Goal: Task Accomplishment & Management: Use online tool/utility

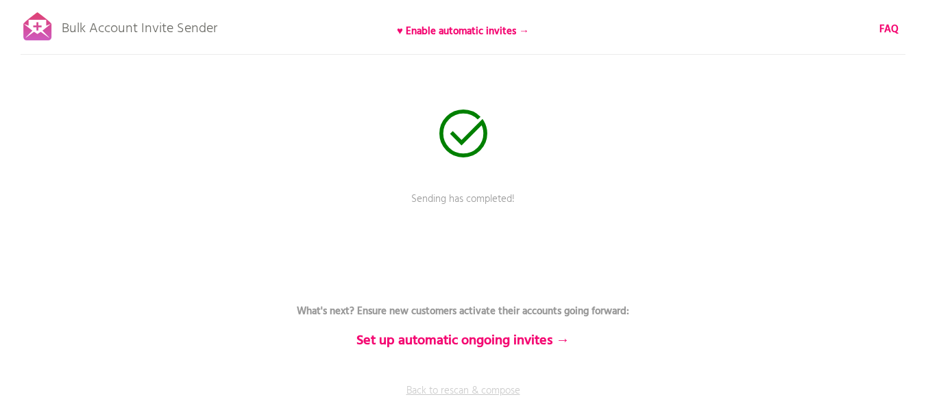
click at [505, 389] on link "Back to rescan & compose" at bounding box center [463, 401] width 411 height 34
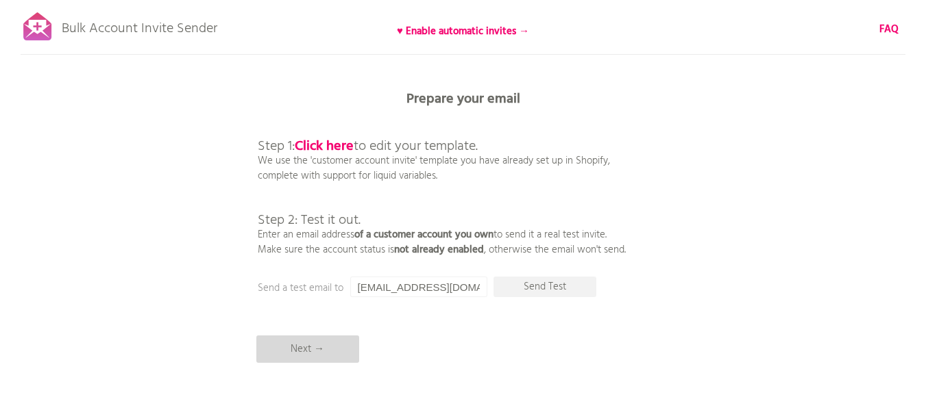
click at [334, 352] on p "Next →" at bounding box center [307, 349] width 103 height 27
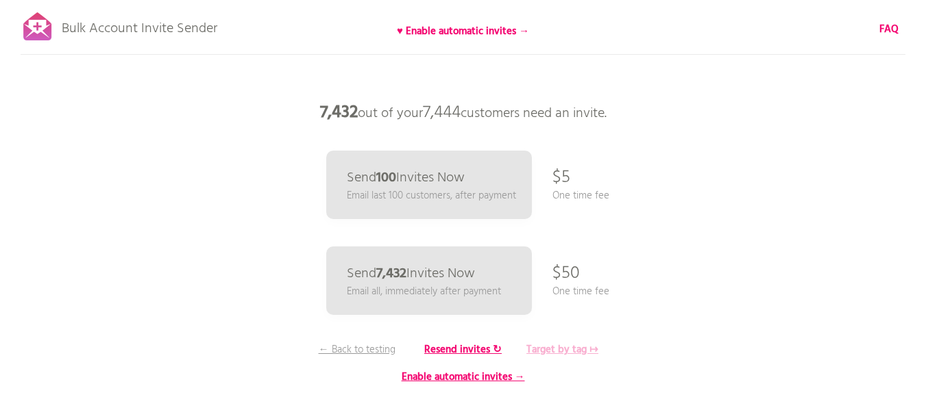
click at [541, 350] on b "Target by tag ↦" at bounding box center [562, 350] width 72 height 16
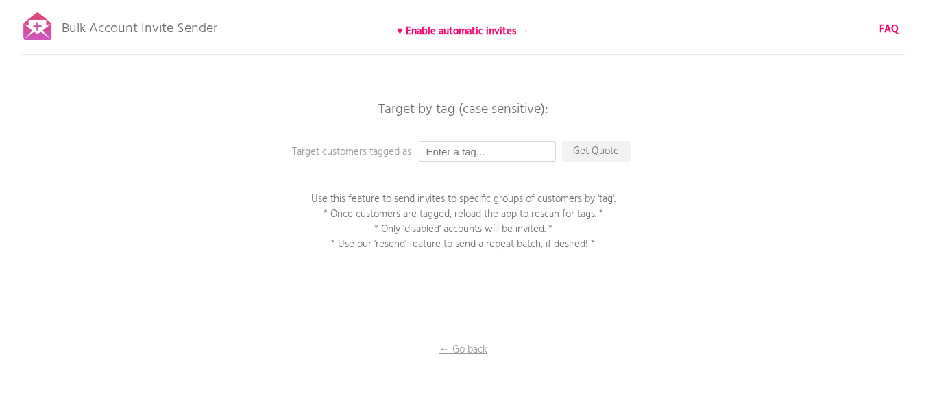
click at [486, 153] on input "text" at bounding box center [487, 151] width 137 height 21
paste input "UAE F&F [DATE]"
type input "UAE F&F [DATE]"
click at [593, 155] on p "Get Quote" at bounding box center [596, 151] width 69 height 21
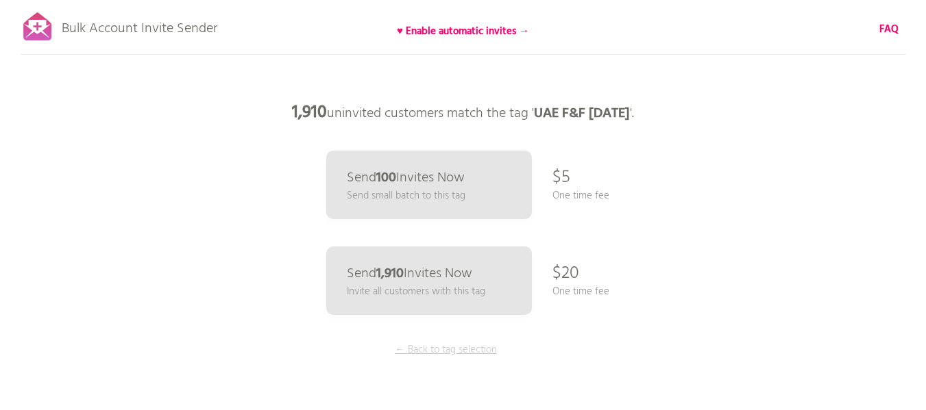
click at [452, 351] on p "← Back to tag selection" at bounding box center [446, 350] width 103 height 15
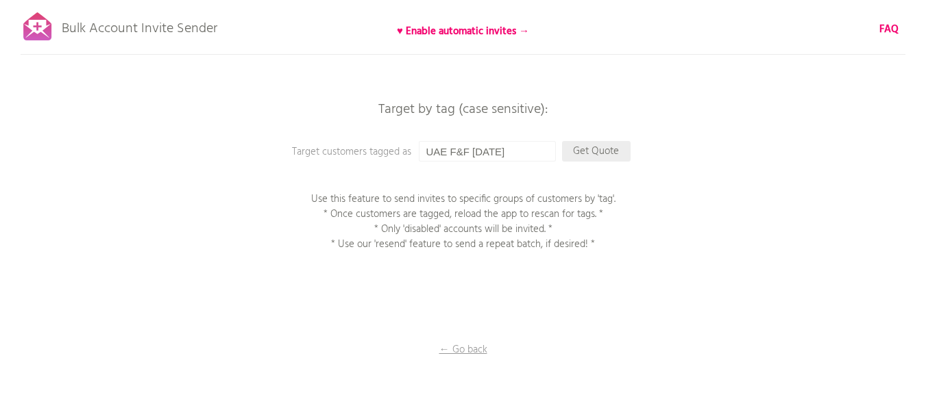
click at [584, 153] on p "Get Quote" at bounding box center [596, 151] width 69 height 21
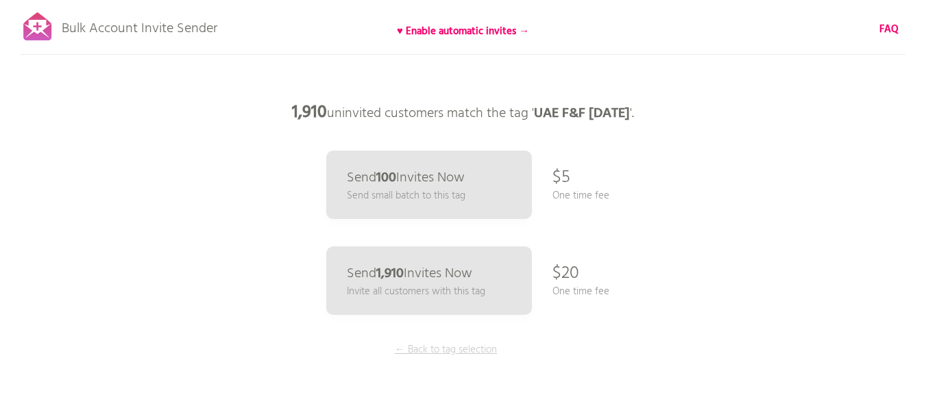
click at [454, 358] on p "← Back to tag selection" at bounding box center [446, 350] width 103 height 15
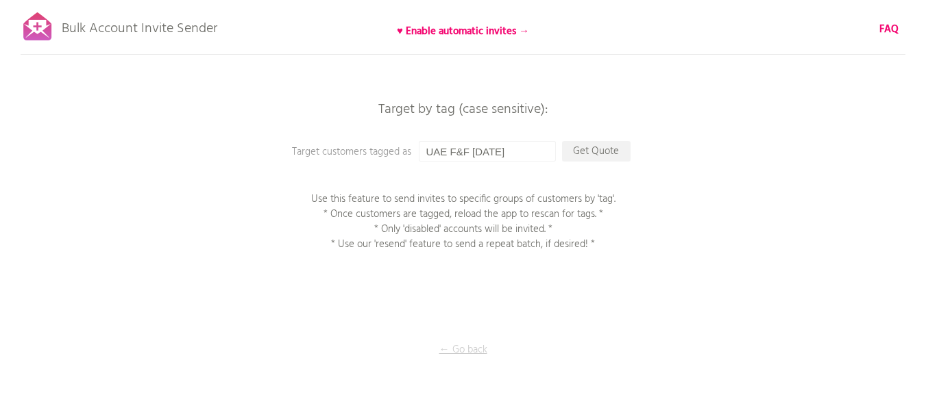
click at [456, 352] on p "← Go back" at bounding box center [463, 350] width 137 height 15
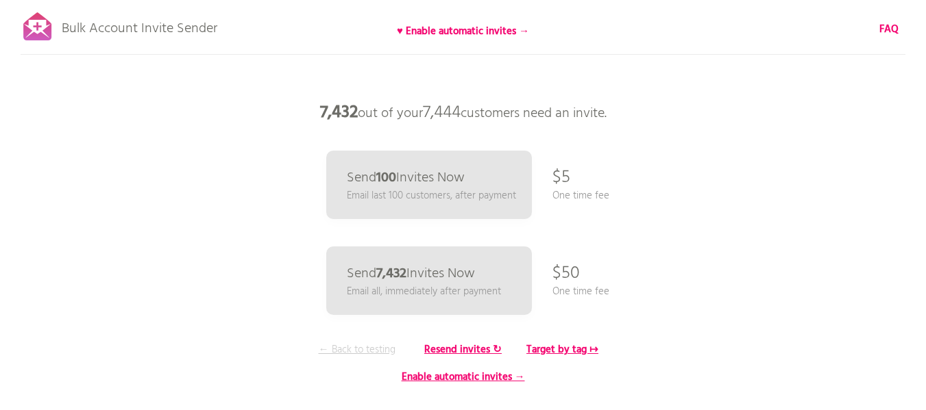
click at [381, 348] on p "← Back to testing" at bounding box center [357, 350] width 103 height 15
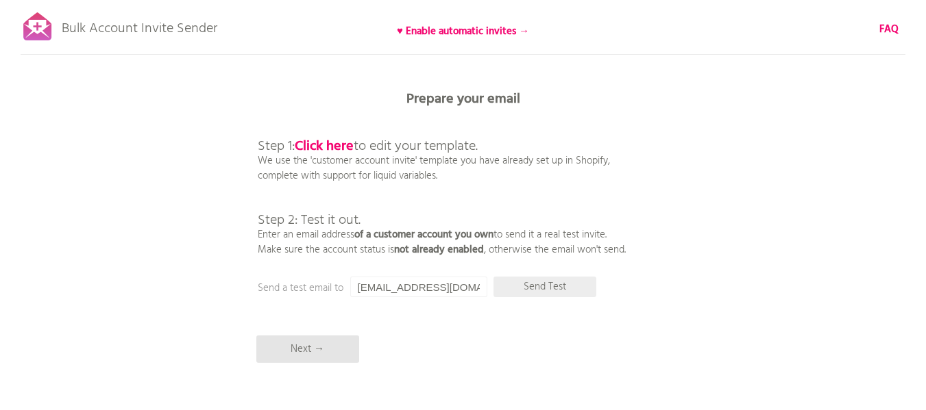
click at [510, 292] on p "Send Test" at bounding box center [544, 287] width 103 height 21
click at [433, 287] on input "[EMAIL_ADDRESS][DOMAIN_NAME]" at bounding box center [418, 287] width 137 height 21
click at [433, 286] on input "[EMAIL_ADDRESS][DOMAIN_NAME]" at bounding box center [418, 287] width 137 height 21
type input "yaz.alqasem@gmail.com"
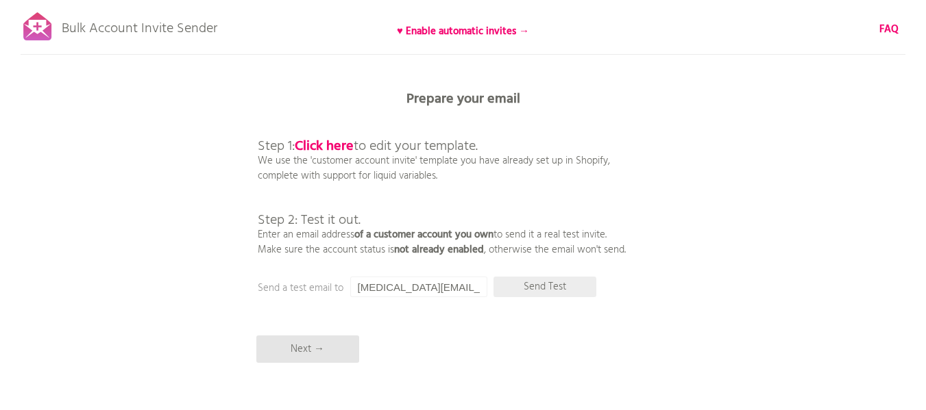
click at [563, 279] on p "Send Test" at bounding box center [544, 287] width 103 height 21
click at [323, 353] on p "Next →" at bounding box center [307, 349] width 103 height 27
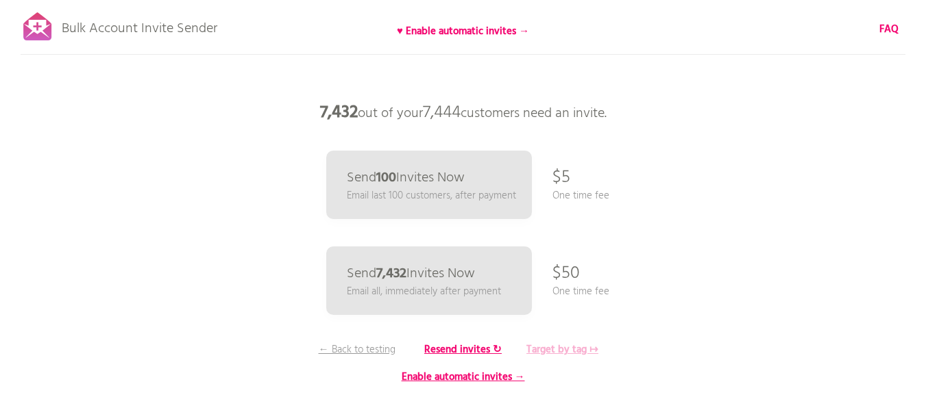
click at [550, 349] on b "Target by tag ↦" at bounding box center [562, 350] width 72 height 16
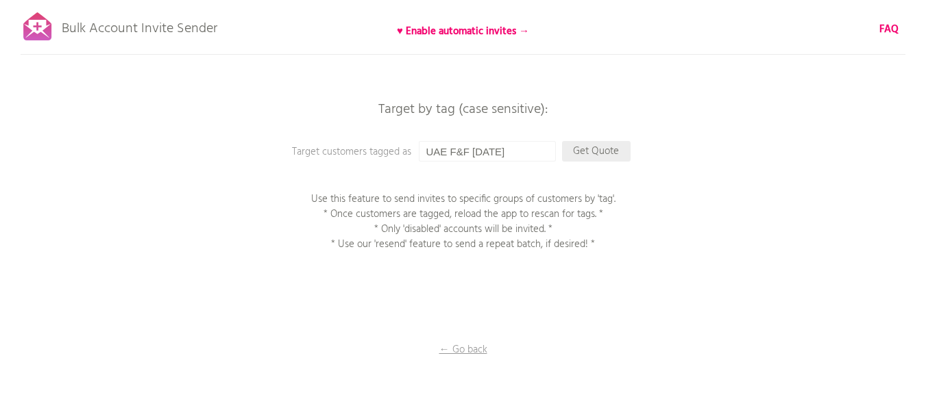
click at [594, 153] on p "Get Quote" at bounding box center [596, 151] width 69 height 21
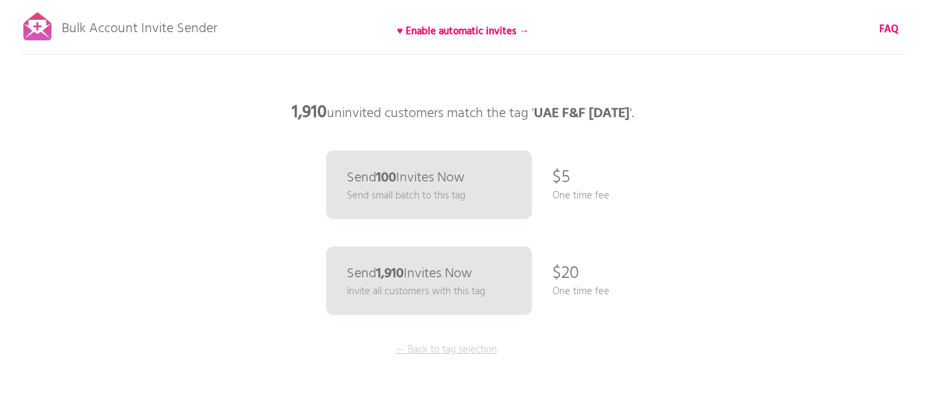
click at [444, 349] on p "← Back to tag selection" at bounding box center [446, 350] width 103 height 15
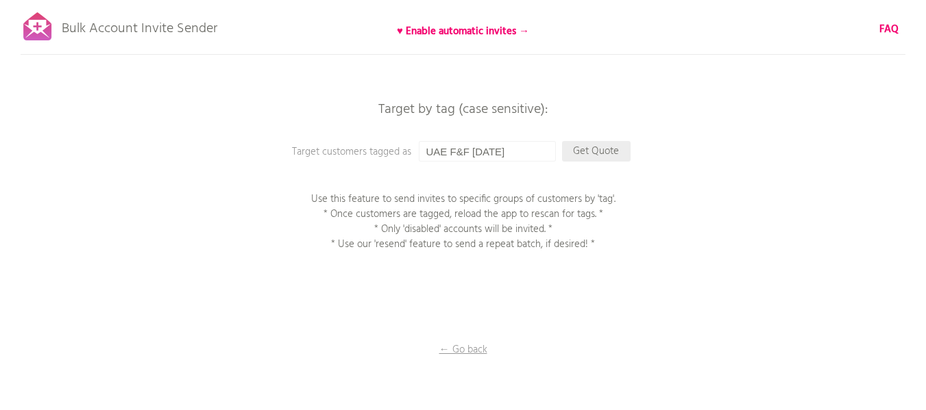
click at [591, 146] on p "Get Quote" at bounding box center [596, 151] width 69 height 21
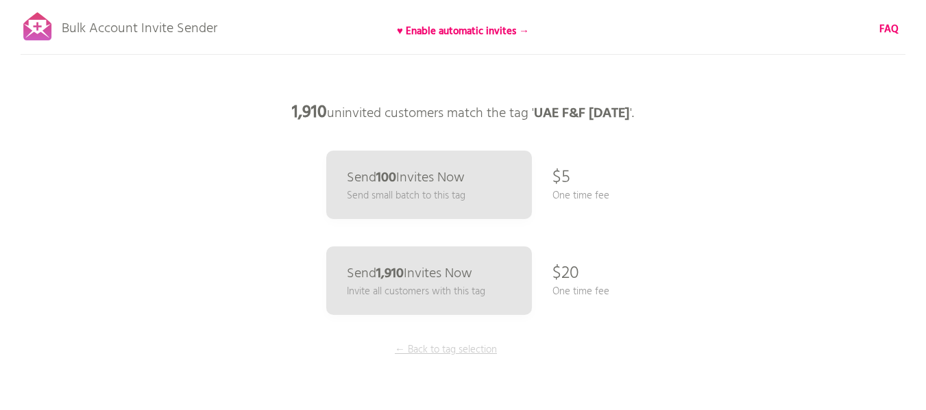
click at [449, 352] on p "← Back to tag selection" at bounding box center [446, 350] width 103 height 15
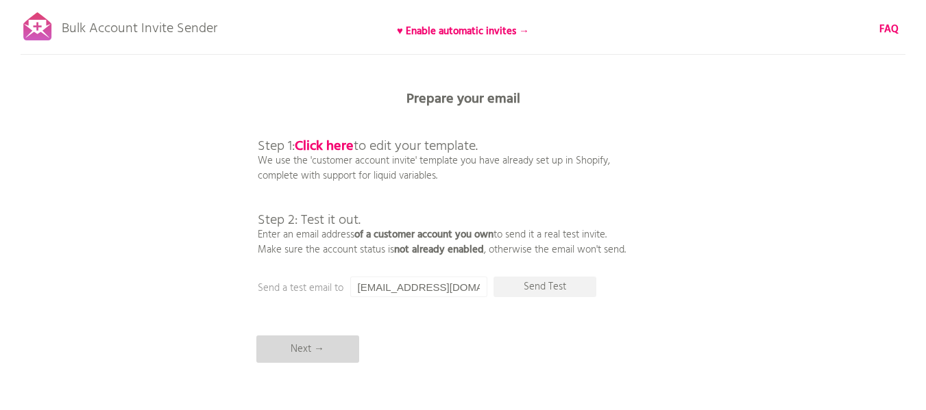
click at [295, 346] on p "Next →" at bounding box center [307, 349] width 103 height 27
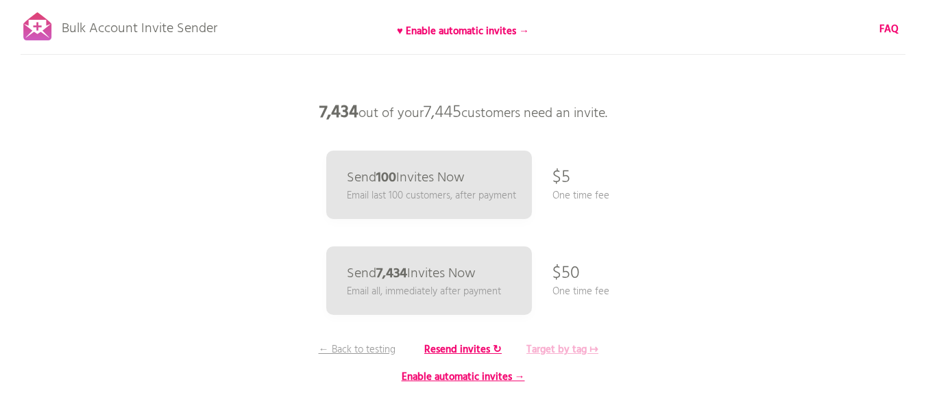
click at [563, 349] on b "Target by tag ↦" at bounding box center [562, 350] width 72 height 16
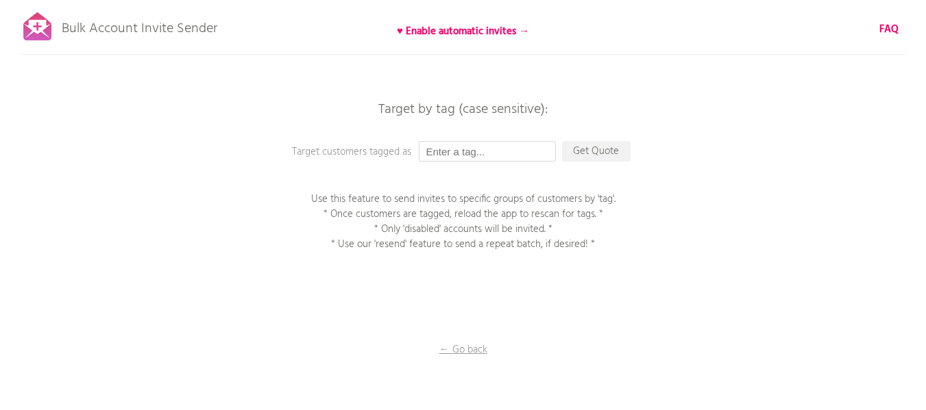
click at [476, 148] on input "text" at bounding box center [487, 151] width 137 height 21
paste input "UAE F&F [DATE]"
type input "UAE F&F [DATE]"
click at [602, 153] on p "Get Quote" at bounding box center [596, 151] width 69 height 21
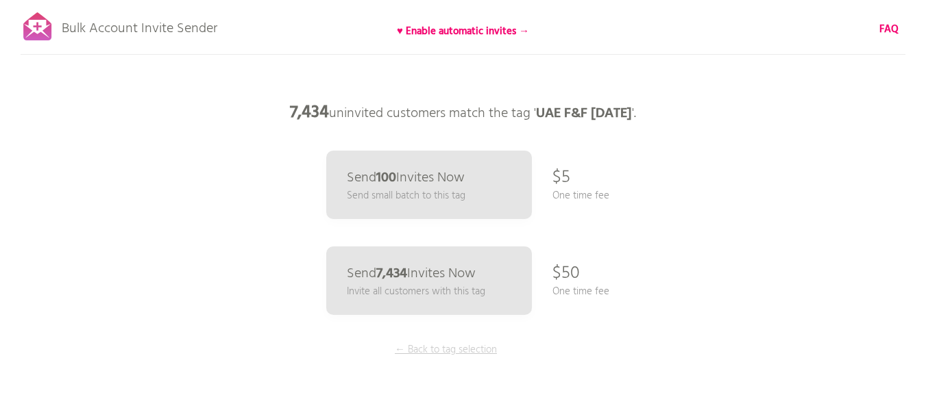
click at [451, 356] on p "← Back to tag selection" at bounding box center [446, 350] width 103 height 15
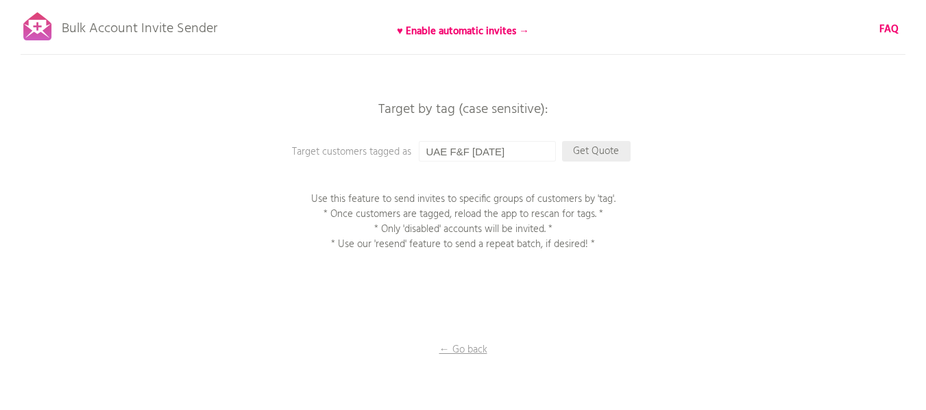
click at [587, 153] on p "Get Quote" at bounding box center [596, 151] width 69 height 21
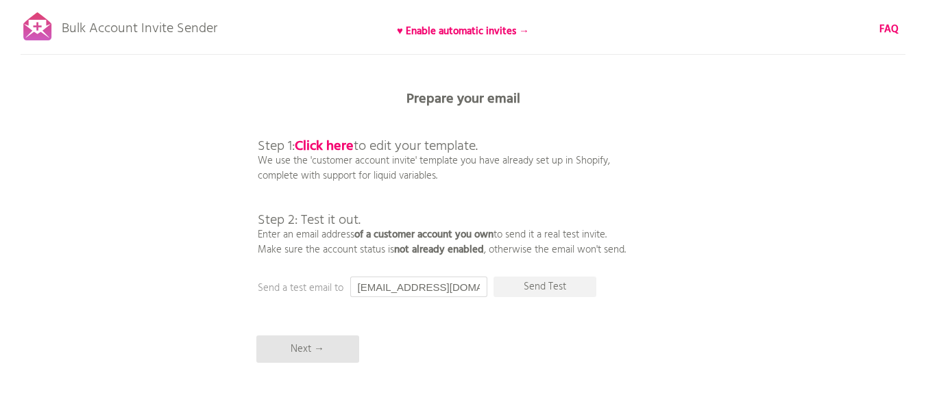
click at [441, 288] on input "[EMAIL_ADDRESS][DOMAIN_NAME]" at bounding box center [418, 287] width 137 height 21
type input "yaz.alqasem@gmail.com"
click at [526, 285] on p "Send Test" at bounding box center [544, 287] width 103 height 21
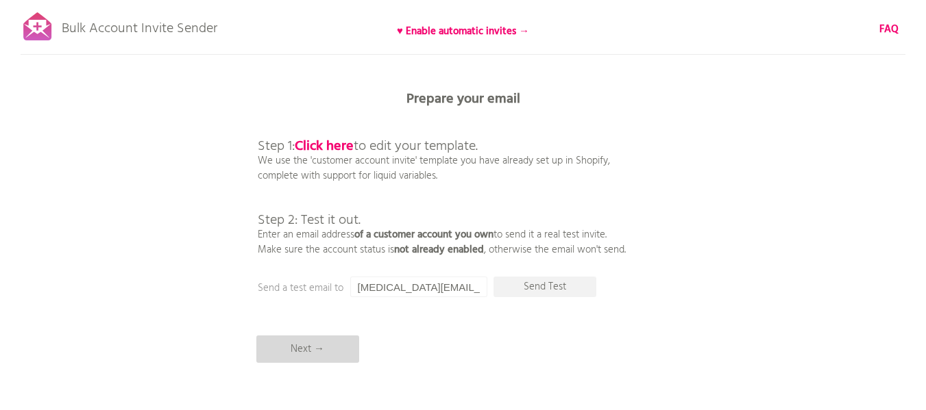
click at [321, 346] on p "Next →" at bounding box center [307, 349] width 103 height 27
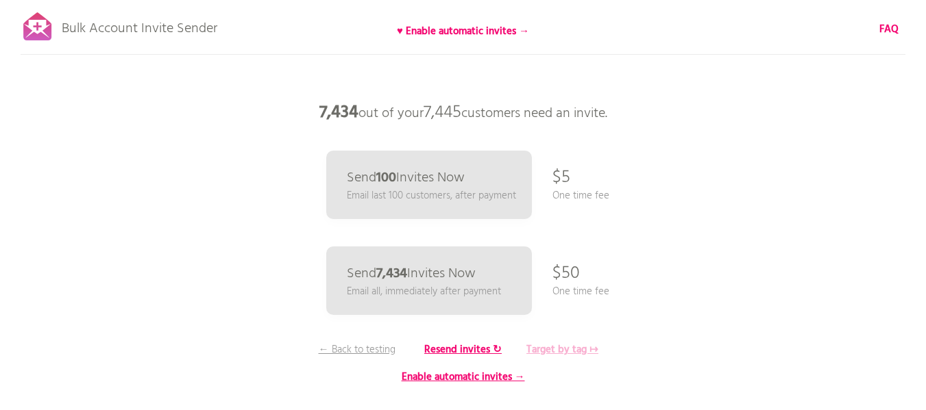
click at [578, 349] on b "Target by tag ↦" at bounding box center [562, 350] width 72 height 16
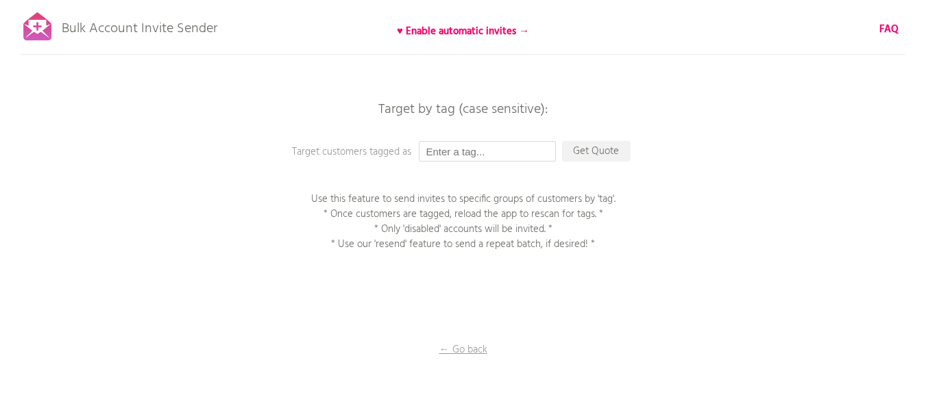
click at [495, 147] on input "text" at bounding box center [487, 151] width 137 height 21
paste input "UAE F&F Sep 2025"
type input "UAE F&F Sep 2025"
click at [594, 151] on p "Get Quote" at bounding box center [596, 151] width 69 height 21
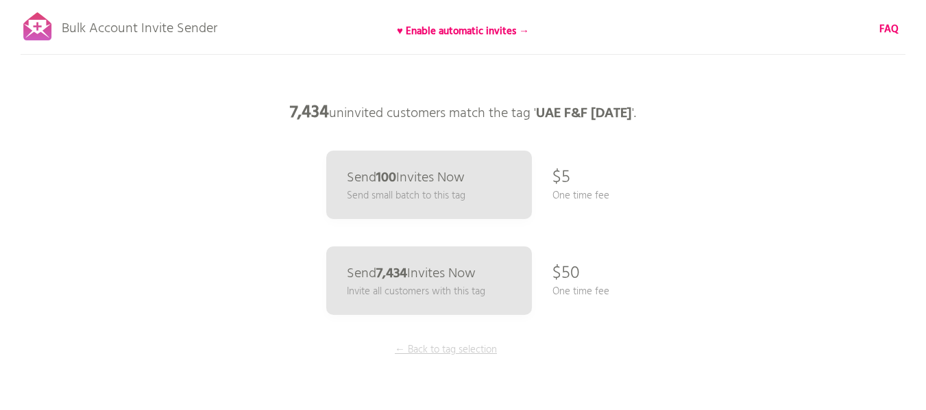
click at [452, 358] on p "← Back to tag selection" at bounding box center [446, 350] width 103 height 15
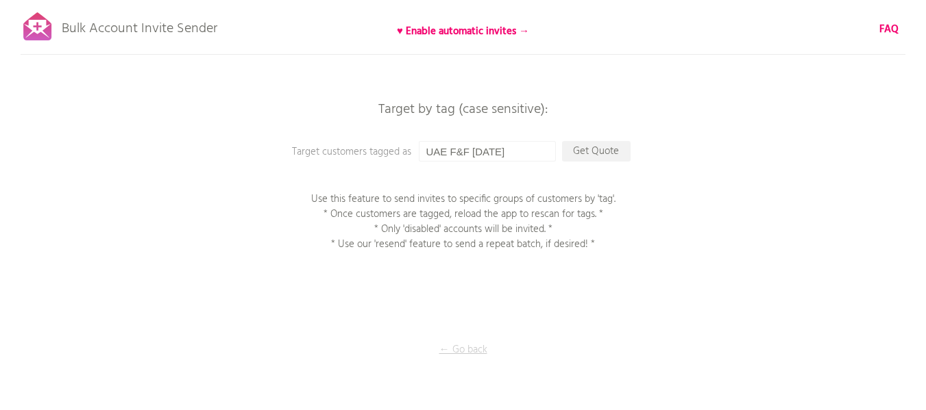
click at [454, 354] on p "← Go back" at bounding box center [463, 350] width 137 height 15
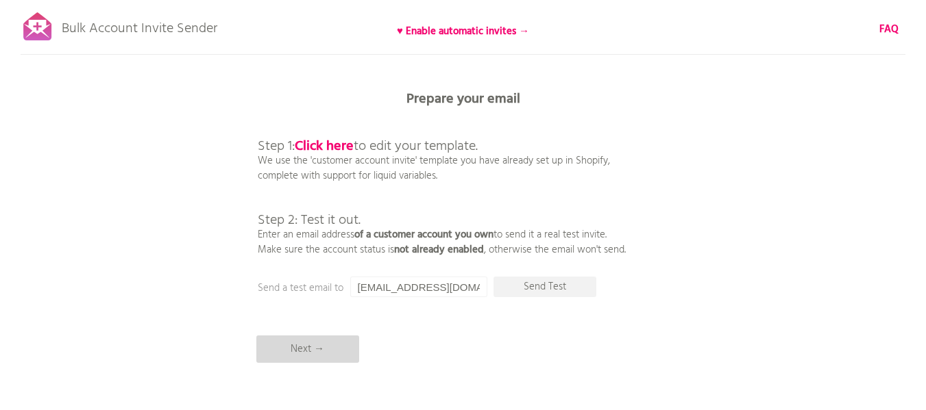
click at [319, 350] on p "Next →" at bounding box center [307, 349] width 103 height 27
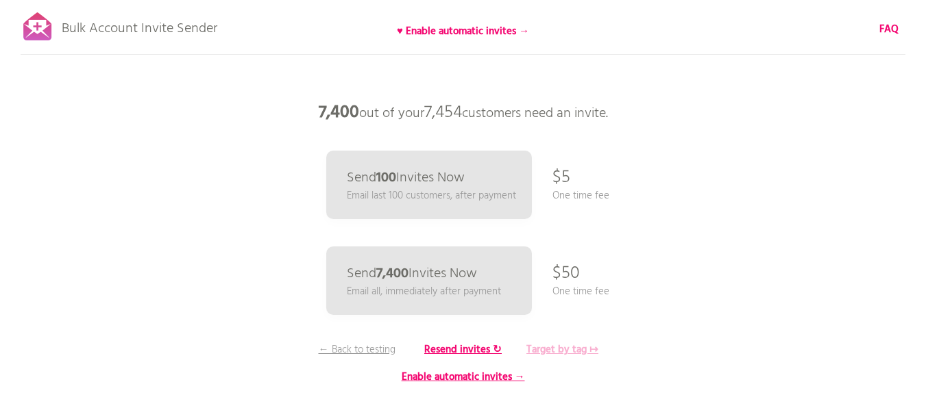
click at [585, 348] on b "Target by tag ↦" at bounding box center [562, 350] width 72 height 16
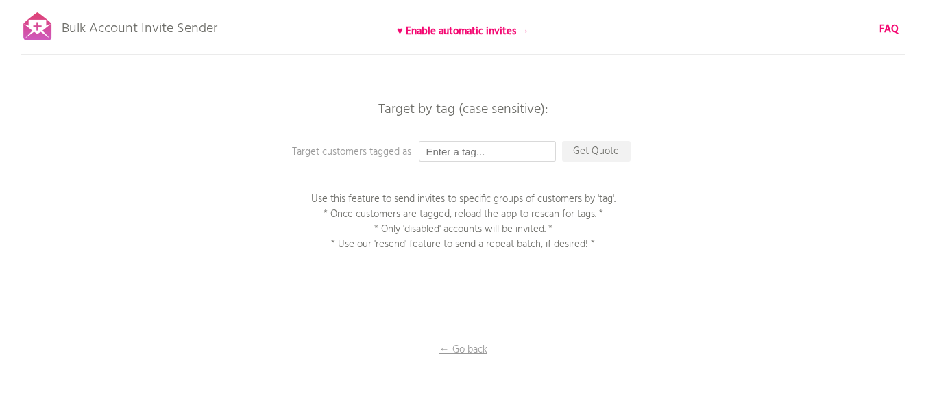
click at [459, 141] on input "text" at bounding box center [487, 151] width 137 height 21
paste input "UAE F&F Sep 2025"
type input "UAE F&F Sep 2025"
click at [604, 150] on p "Get Quote" at bounding box center [596, 151] width 69 height 21
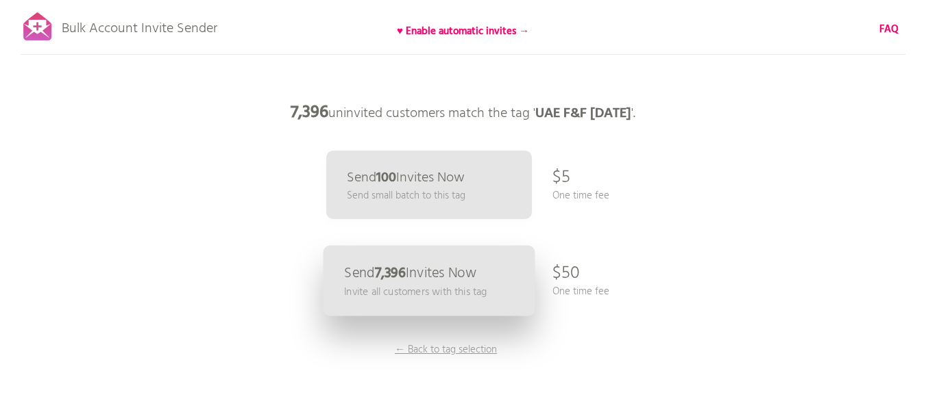
click at [460, 295] on p "Invite all customers with this tag" at bounding box center [415, 292] width 143 height 16
